Goal: Use online tool/utility: Utilize a website feature to perform a specific function

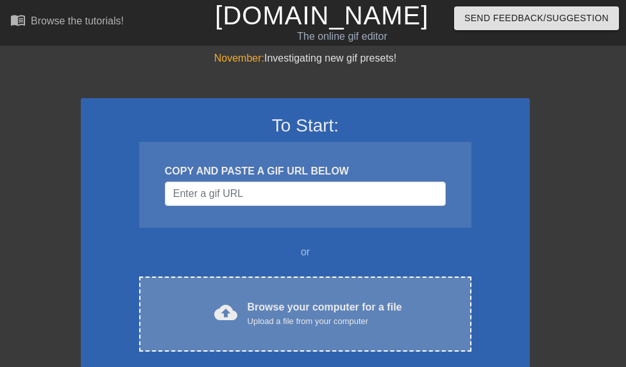
click at [295, 303] on div "Browse your computer for a file Upload a file from your computer" at bounding box center [324, 313] width 155 height 28
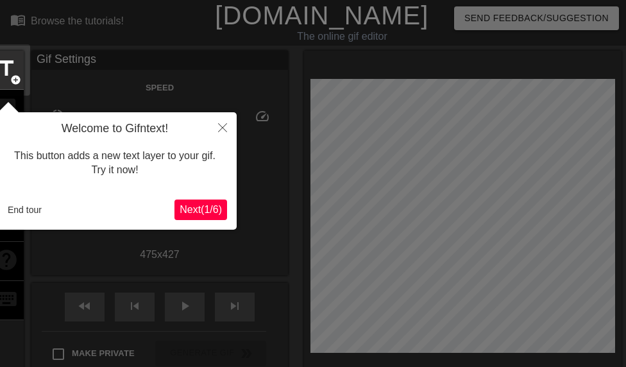
scroll to position [31, 0]
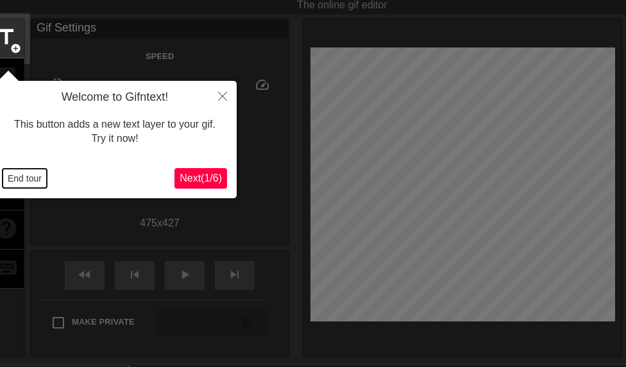
click at [31, 177] on button "End tour" at bounding box center [25, 178] width 44 height 19
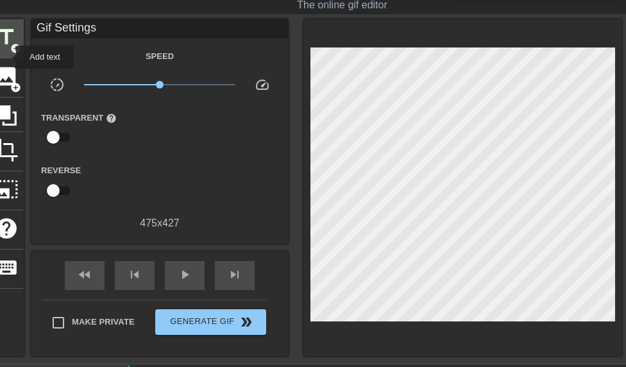
click at [8, 57] on div "title add_circle" at bounding box center [6, 38] width 35 height 39
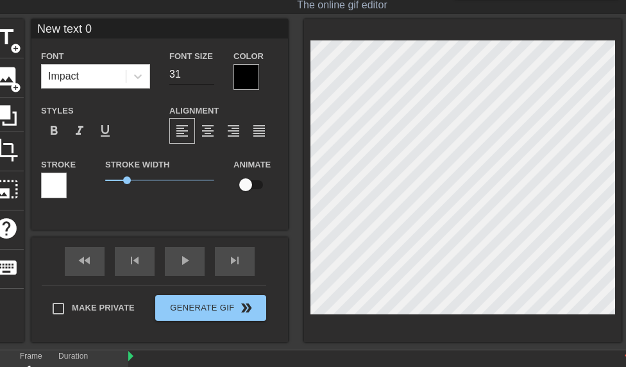
click at [209, 79] on input "31" at bounding box center [191, 74] width 45 height 21
click at [209, 80] on input "30" at bounding box center [191, 74] width 45 height 21
click at [207, 77] on input "17" at bounding box center [191, 74] width 45 height 21
click at [209, 71] on input "24" at bounding box center [191, 74] width 45 height 21
type input "25"
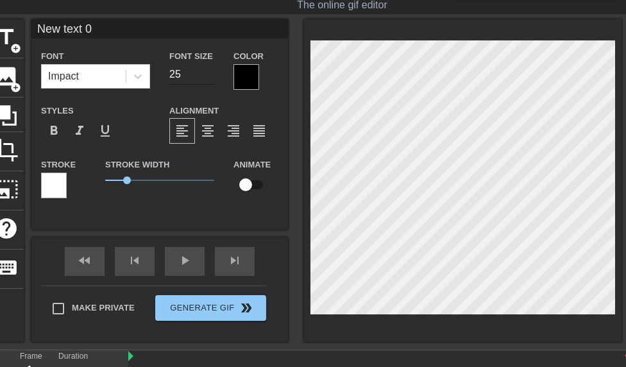
click at [209, 71] on input "25" at bounding box center [191, 74] width 45 height 21
click at [235, 76] on div at bounding box center [246, 77] width 26 height 26
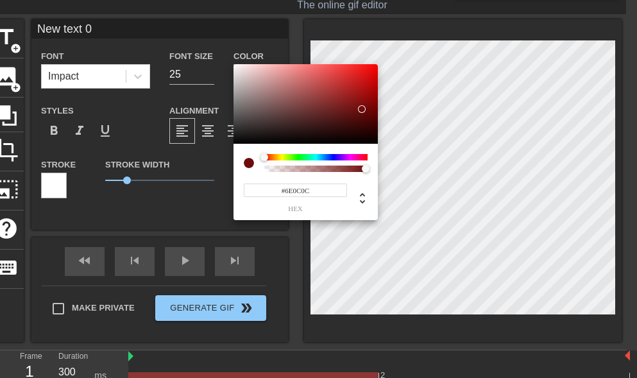
click at [362, 109] on div at bounding box center [305, 103] width 144 height 79
click at [363, 88] on div at bounding box center [305, 103] width 144 height 79
type input "#7D0C0C"
click at [364, 104] on div at bounding box center [305, 103] width 144 height 79
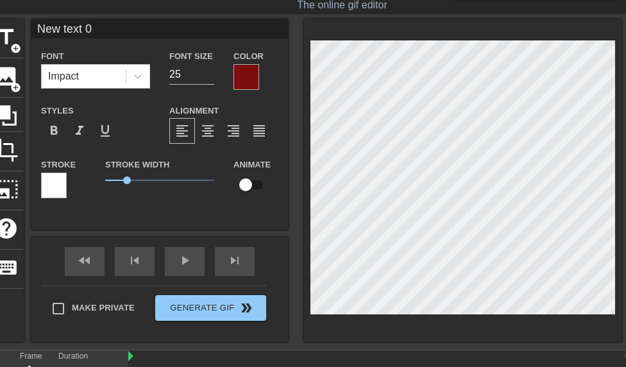
type input "MNew text 0"
type textarea "MNew text 0"
type input "MoNew text 0"
type textarea "MoNew text 0"
type input "MouNew text 0"
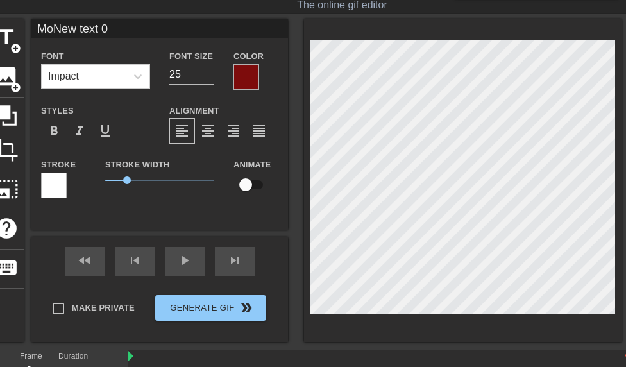
type textarea "MouNew text 0"
type input "MounNew text 0"
type textarea "MounaNew text 0"
type input "MounasNew text 0"
type textarea "MounasNew text 0"
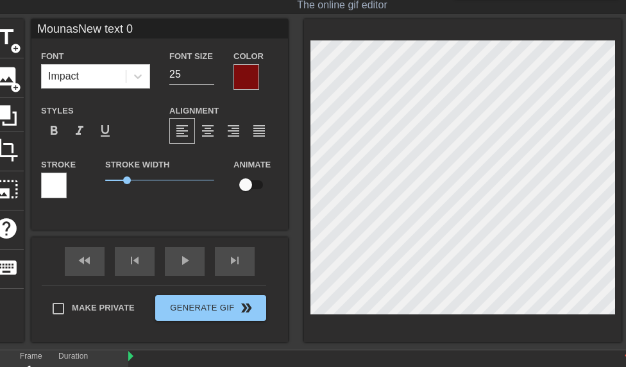
scroll to position [0, 2]
type input "MounaNew text 0"
type textarea "MounaNew text 0"
type input "Mounaew text 0"
type textarea "Mounaew text 0"
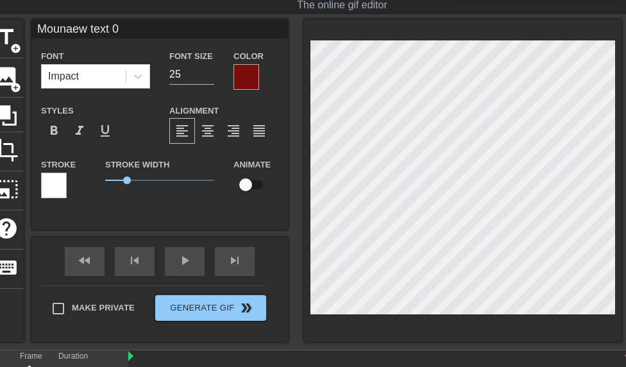
type input "Mounaw text 0"
type textarea "Mounaw text 0"
type input "Mouna text 0"
type textarea "Mouna text 0"
type input "Mounatext 0"
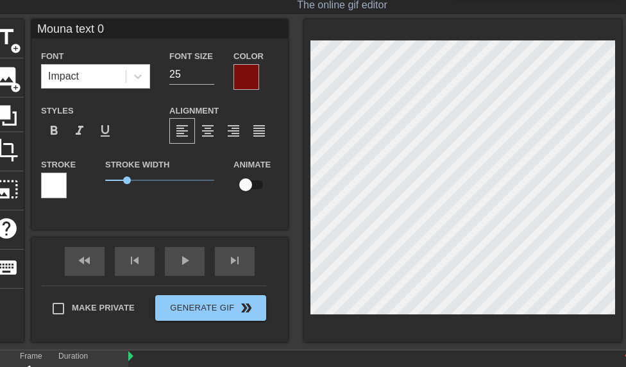
type textarea "Mounatext 0"
type input "Mounaext 0"
type textarea "Mounaext 0"
type input "Mounaxt 0"
type textarea "Mounaxt 0"
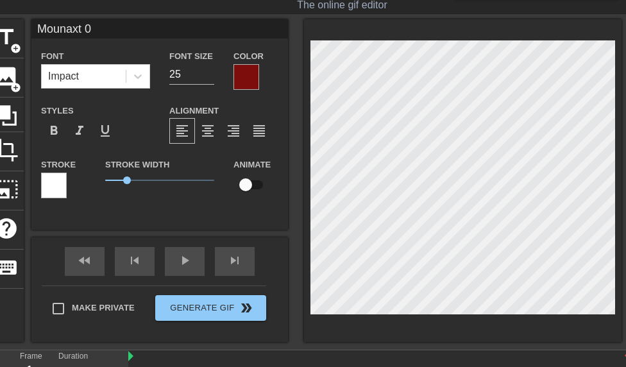
type input "Mounat 0"
type textarea "Mounat 0"
type input "Mouna 0"
type textarea "Mouna 0"
type input "Mouna0"
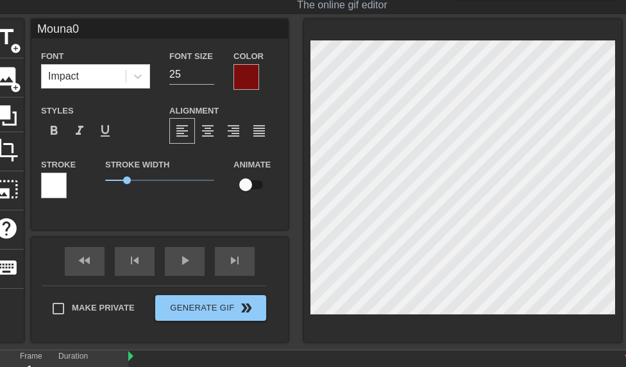
type textarea "Mouna0"
type input "Mouna"
type textarea "Mouna"
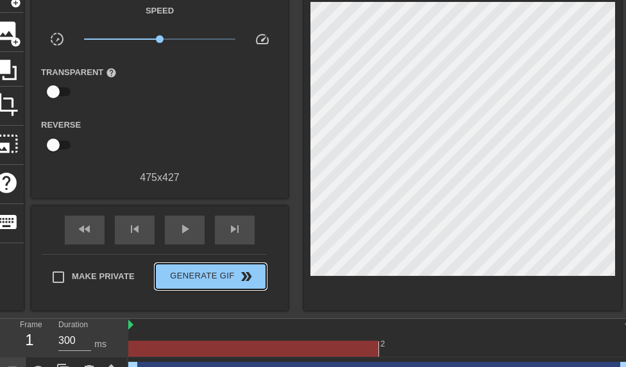
scroll to position [87, 0]
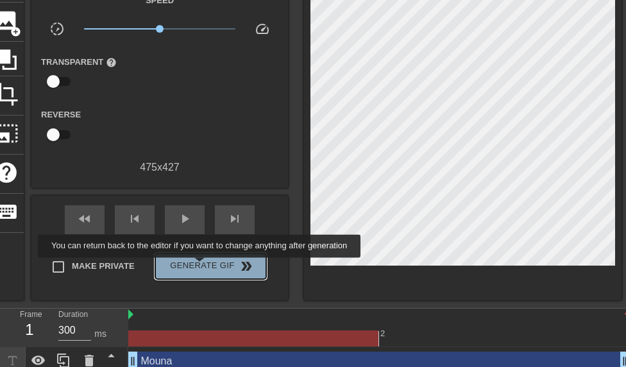
click at [203, 266] on span "Generate Gif double_arrow" at bounding box center [210, 265] width 101 height 15
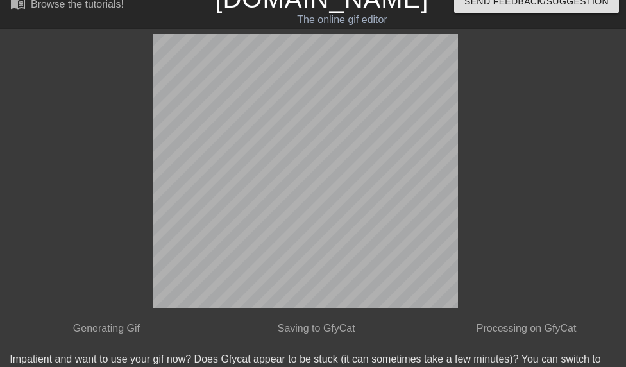
scroll to position [36, 0]
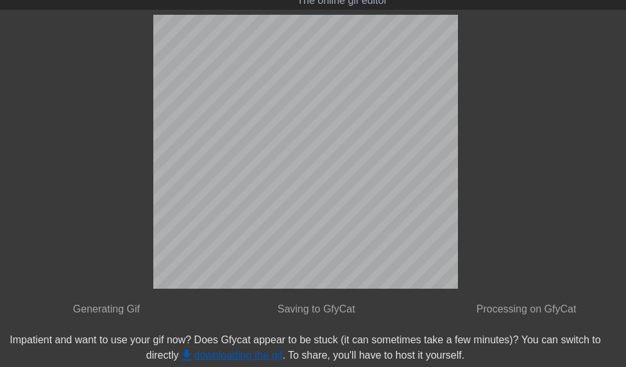
click at [260, 355] on link "get_app downloading the gif" at bounding box center [231, 354] width 104 height 11
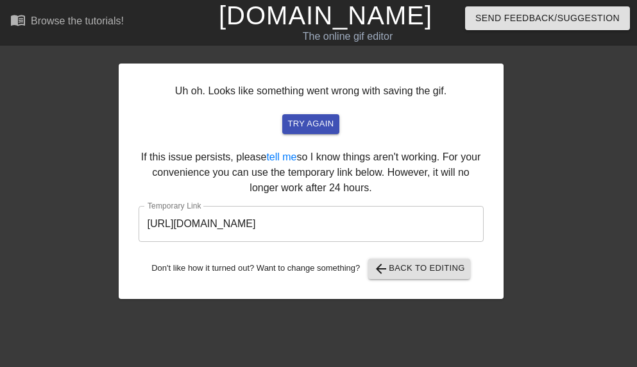
click at [412, 302] on html "menu_book Browse the tutorials! [DOMAIN_NAME] The online gif editor Send Feedba…" at bounding box center [318, 152] width 637 height 305
click at [314, 129] on span "try again" at bounding box center [310, 124] width 46 height 15
click at [294, 124] on span "try again" at bounding box center [310, 124] width 46 height 15
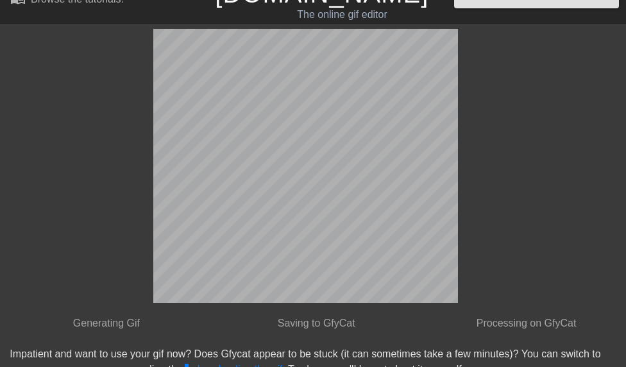
scroll to position [36, 0]
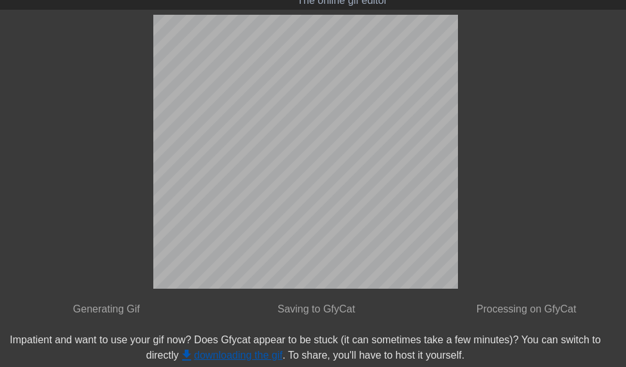
click at [228, 356] on link "get_app downloading the gif" at bounding box center [231, 354] width 104 height 11
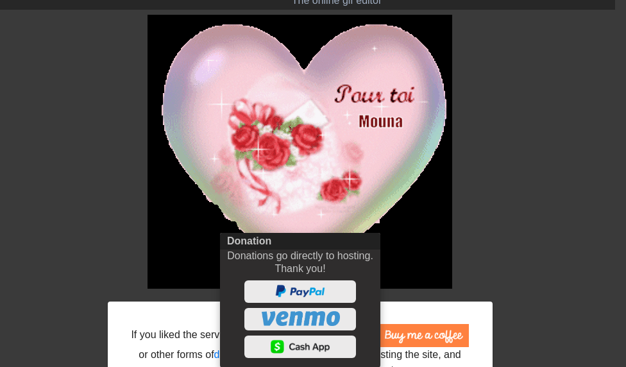
scroll to position [0, 0]
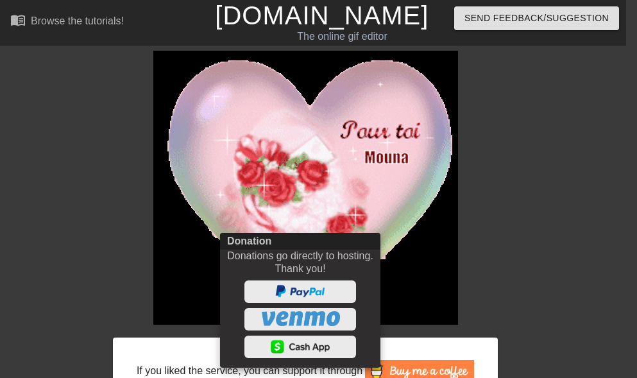
click at [296, 366] on div at bounding box center [318, 189] width 637 height 378
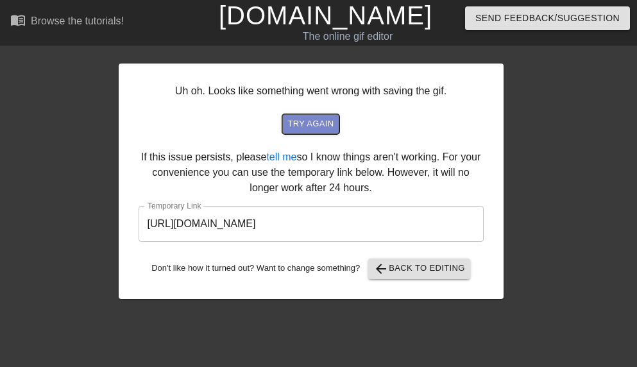
click at [308, 117] on span "try again" at bounding box center [310, 124] width 46 height 15
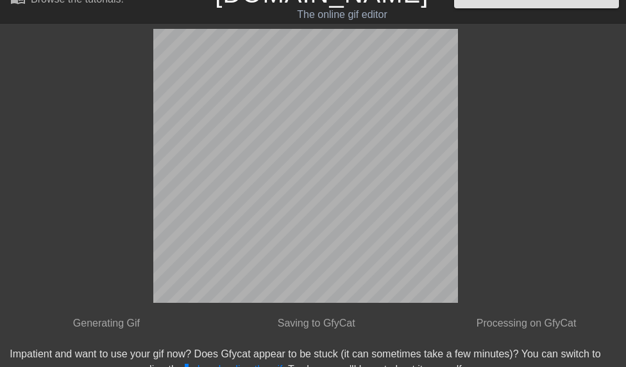
scroll to position [36, 0]
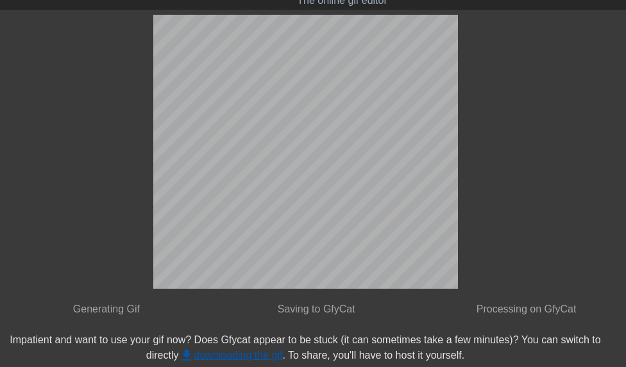
click at [253, 354] on link "get_app downloading the gif" at bounding box center [231, 354] width 104 height 11
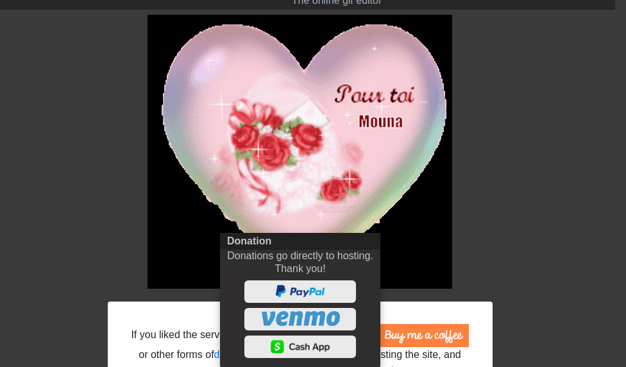
scroll to position [0, 0]
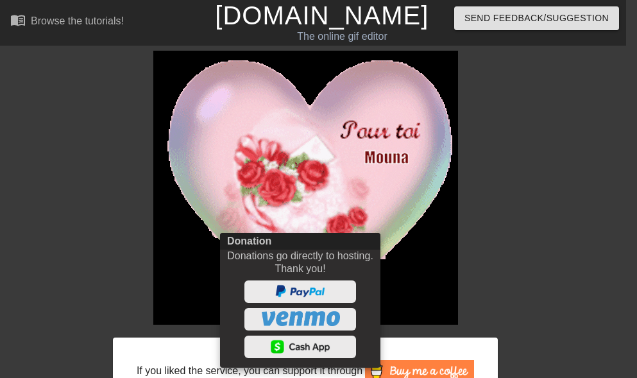
click at [401, 346] on div at bounding box center [318, 189] width 637 height 378
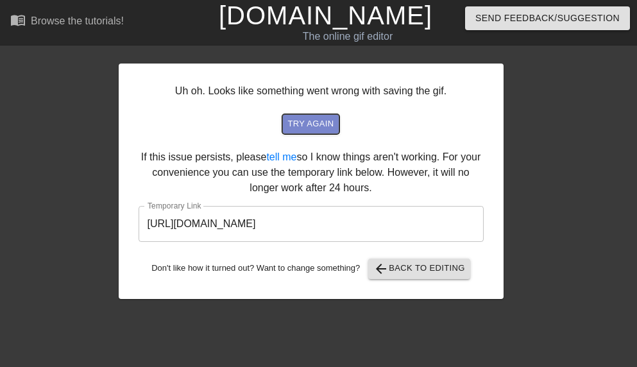
click at [314, 124] on span "try again" at bounding box center [310, 124] width 46 height 15
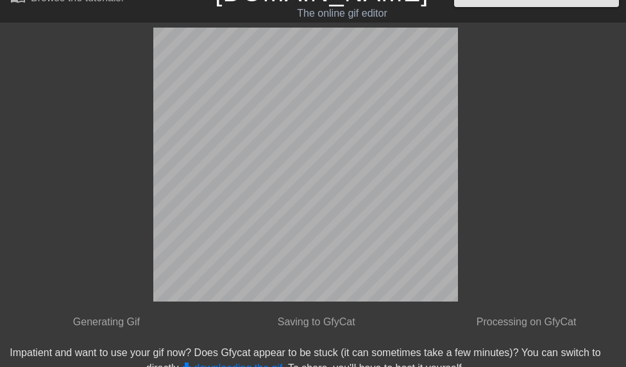
scroll to position [36, 0]
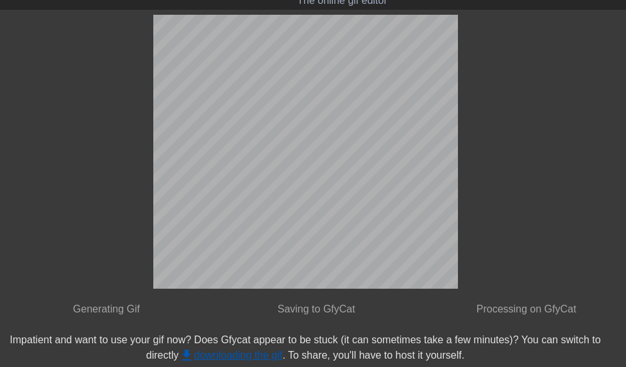
click at [256, 358] on link "get_app downloading the gif" at bounding box center [231, 354] width 104 height 11
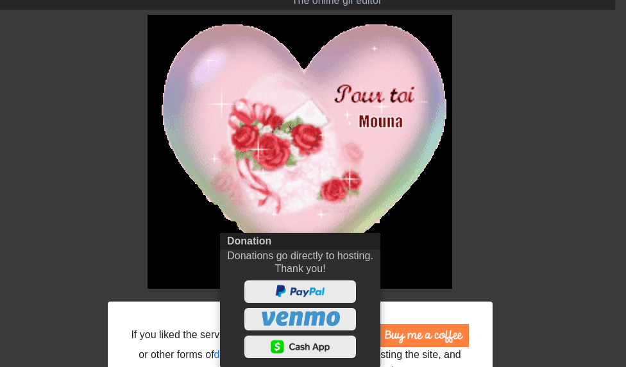
scroll to position [0, 0]
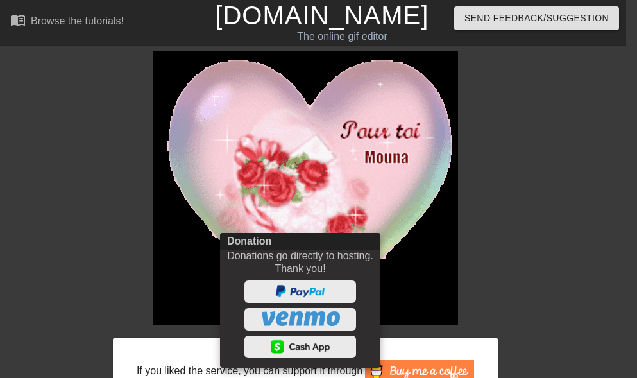
click at [306, 366] on div at bounding box center [318, 189] width 637 height 378
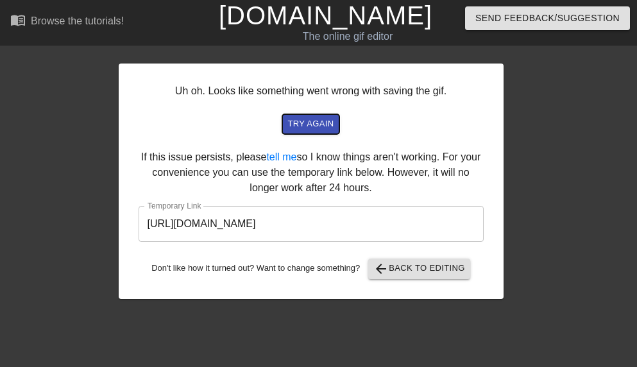
click at [319, 121] on span "try again" at bounding box center [310, 124] width 46 height 15
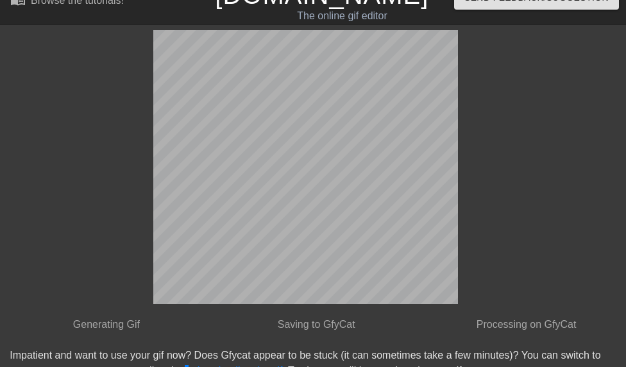
scroll to position [36, 0]
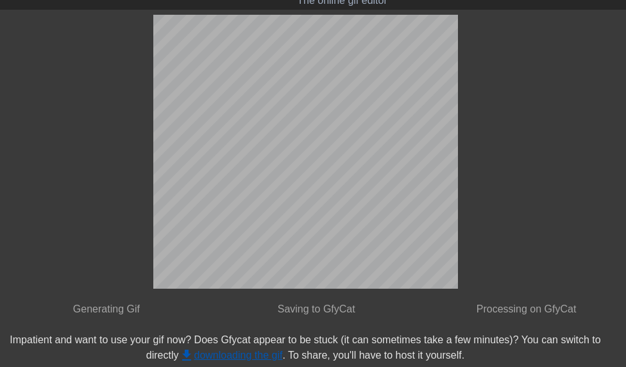
click at [264, 358] on link "get_app downloading the gif" at bounding box center [231, 354] width 104 height 11
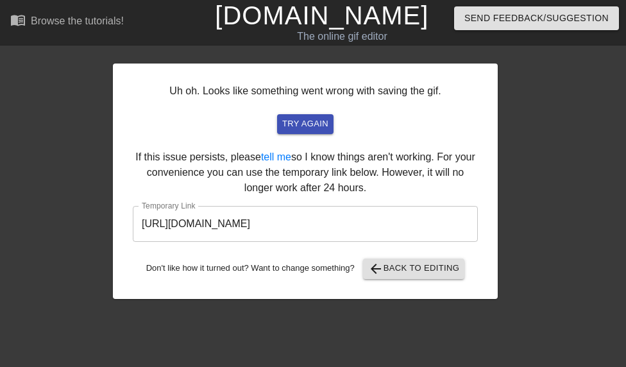
scroll to position [0, 0]
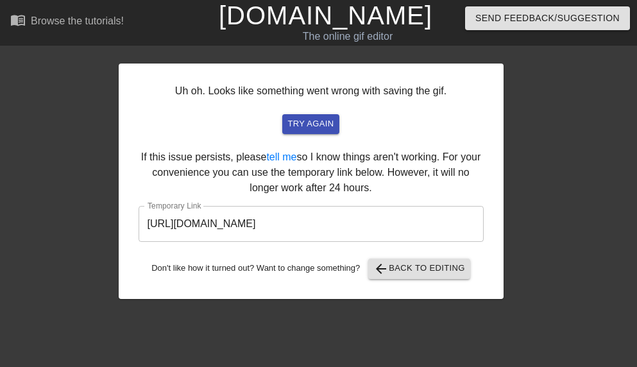
click at [308, 288] on div "Uh oh. Looks like something went wrong with saving the gif. try again If this i…" at bounding box center [311, 180] width 385 height 235
click at [303, 117] on span "try again" at bounding box center [310, 124] width 46 height 15
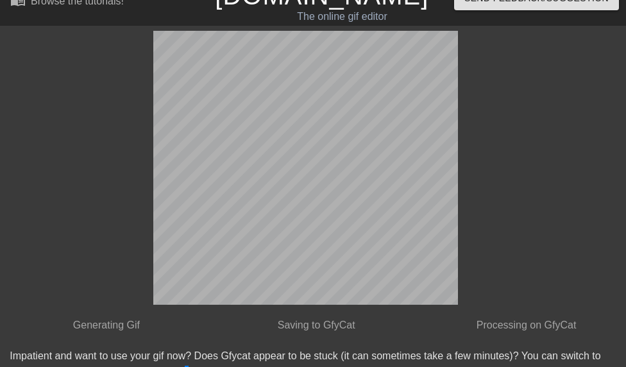
scroll to position [36, 0]
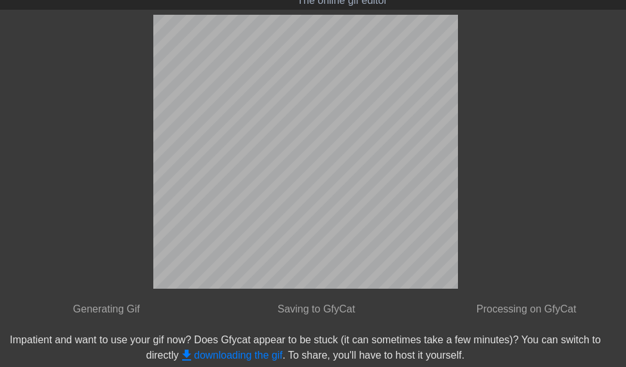
click at [265, 354] on link "get_app downloading the gif" at bounding box center [231, 354] width 104 height 11
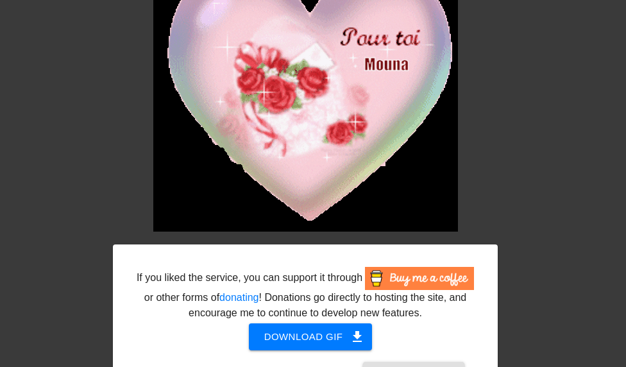
scroll to position [69, 0]
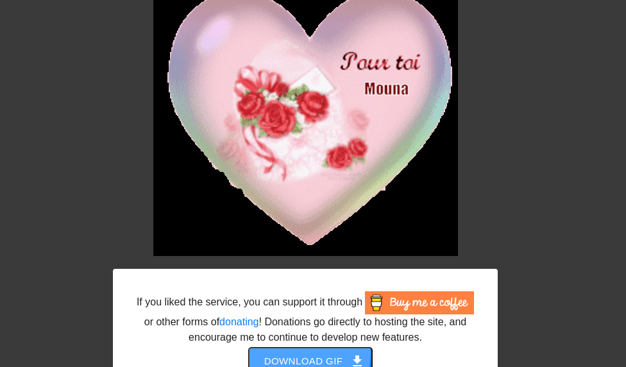
click at [298, 353] on span "Download gif get_app" at bounding box center [310, 361] width 93 height 17
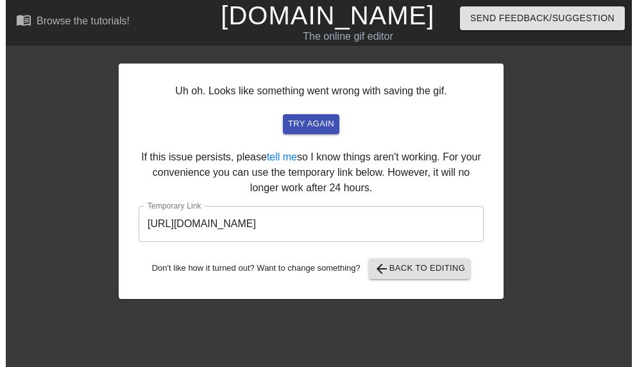
scroll to position [0, 0]
